Goal: Navigation & Orientation: Find specific page/section

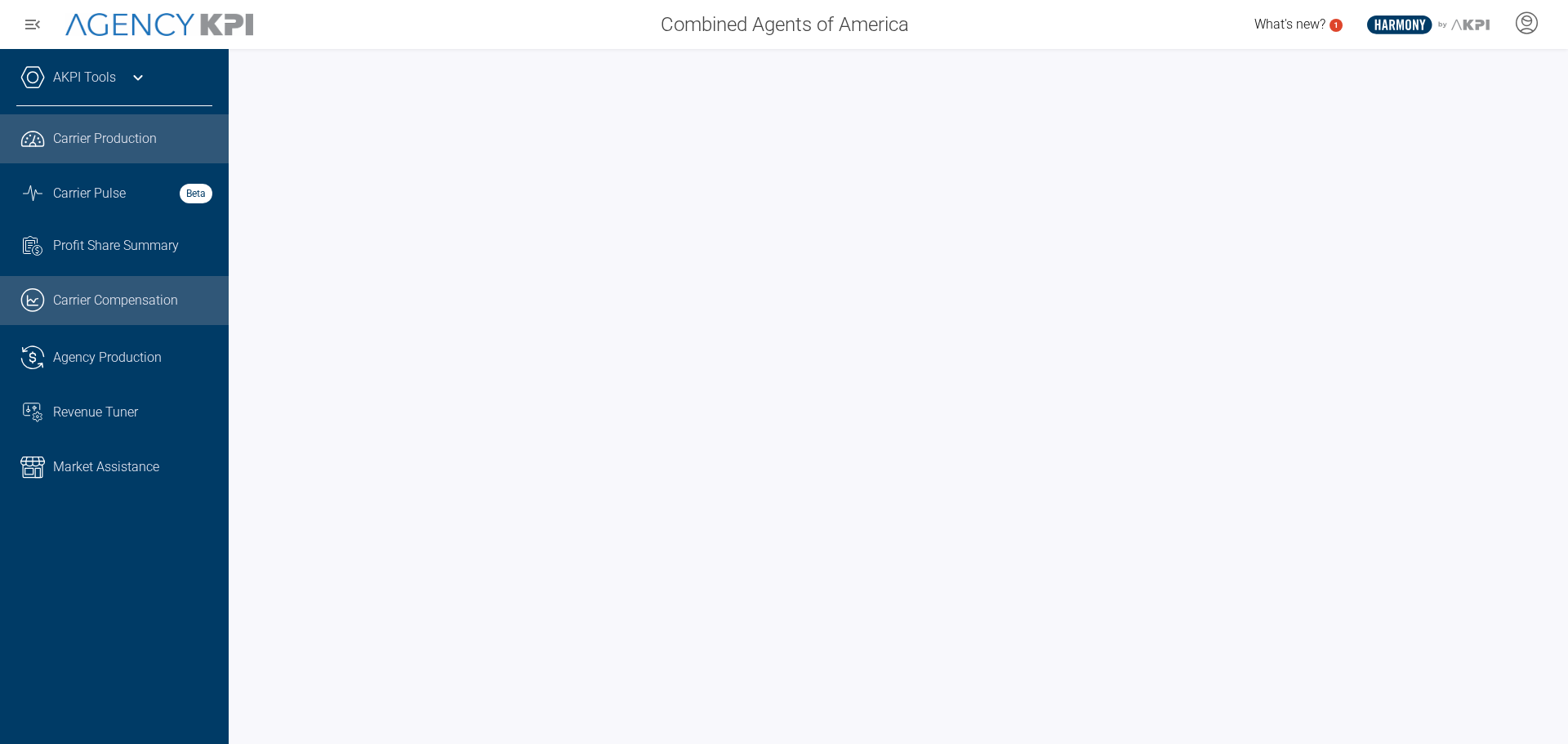
click at [133, 292] on span "Carrier Compensation" at bounding box center [115, 301] width 125 height 20
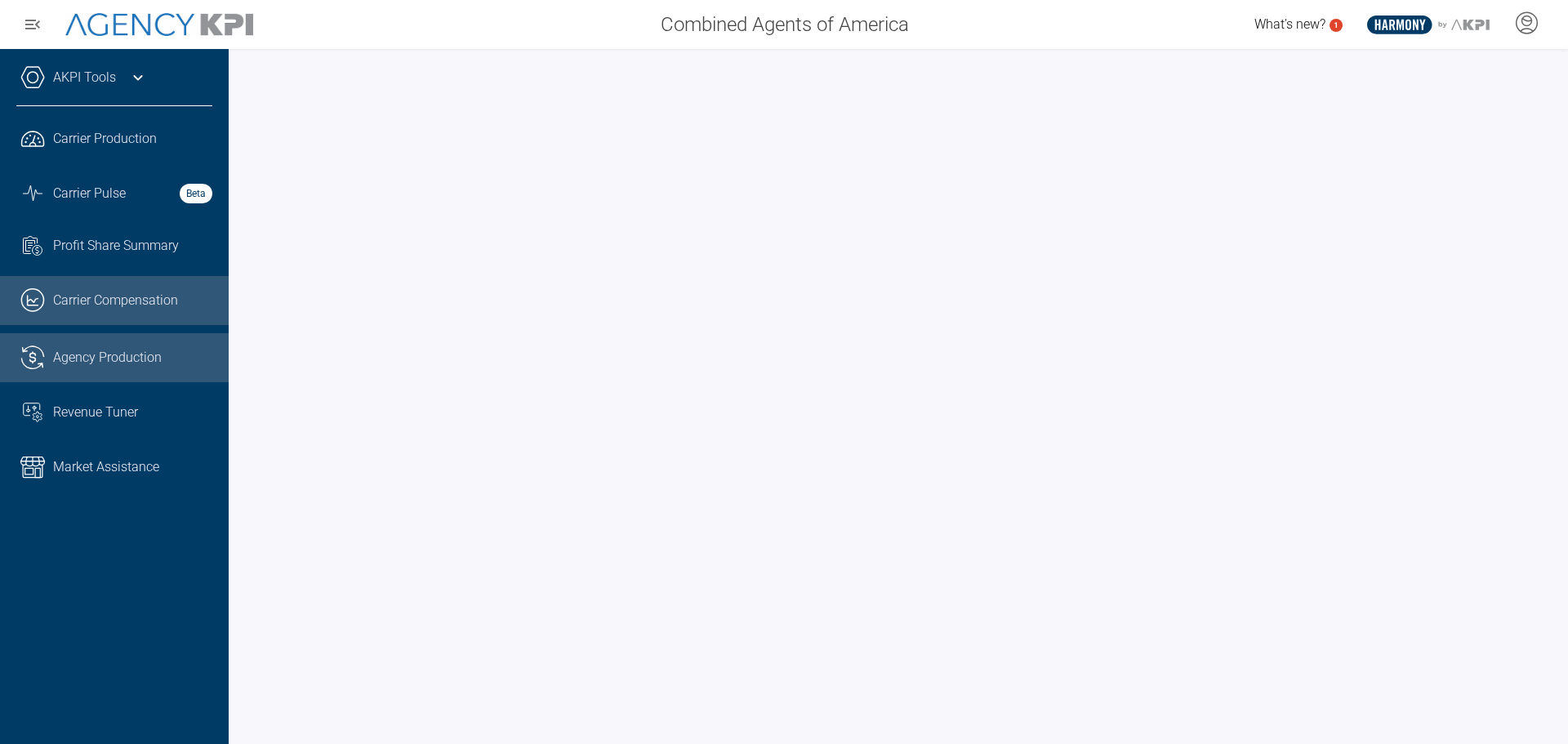
click at [134, 355] on span "Agency Production" at bounding box center [107, 358] width 109 height 20
click at [129, 309] on span "Carrier Compensation" at bounding box center [115, 301] width 125 height 20
click at [134, 366] on span "Agency Production" at bounding box center [107, 358] width 109 height 20
